Goal: Task Accomplishment & Management: Manage account settings

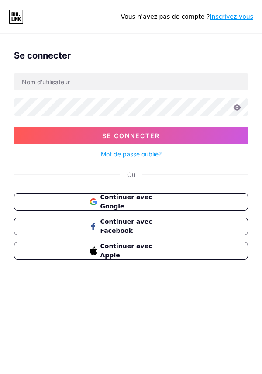
click at [53, 199] on button "Continuer avec Google" at bounding box center [131, 201] width 234 height 17
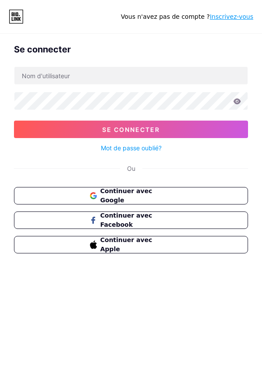
scroll to position [6, 0]
